Goal: Information Seeking & Learning: Find specific page/section

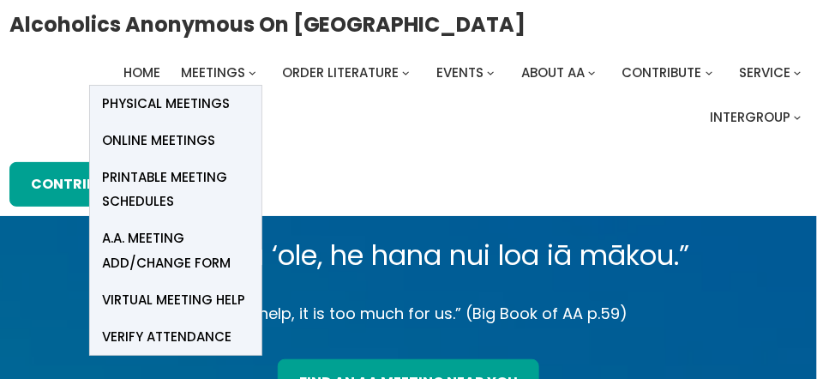
click at [187, 138] on span "Online Meetings" at bounding box center [159, 141] width 113 height 24
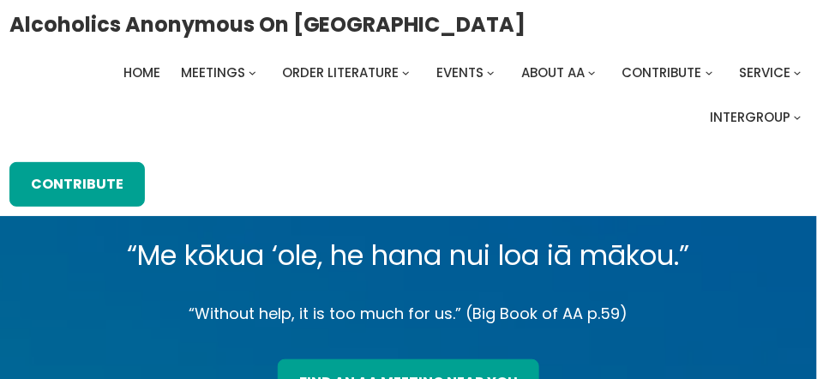
scroll to position [317, 0]
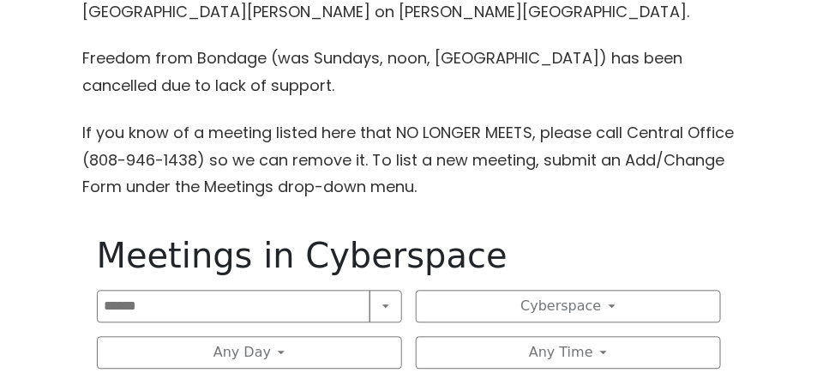
scroll to position [994, 0]
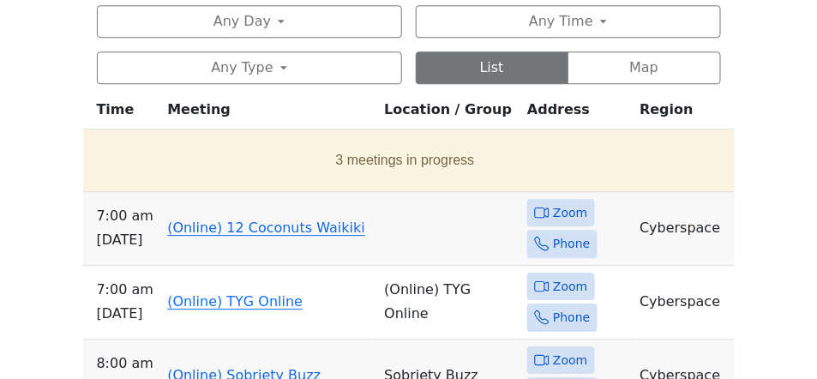
click at [267, 227] on link "(Online) 12 Coconuts Waikiki" at bounding box center [266, 228] width 198 height 16
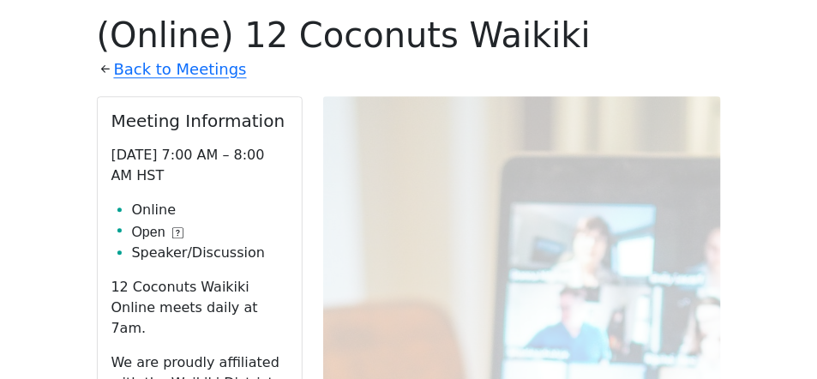
scroll to position [1215, 0]
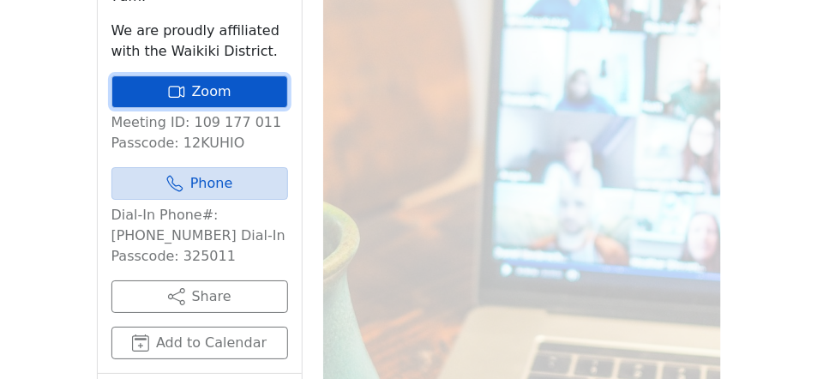
click at [189, 75] on link "Zoom" at bounding box center [199, 91] width 177 height 33
